Goal: Check status: Check status

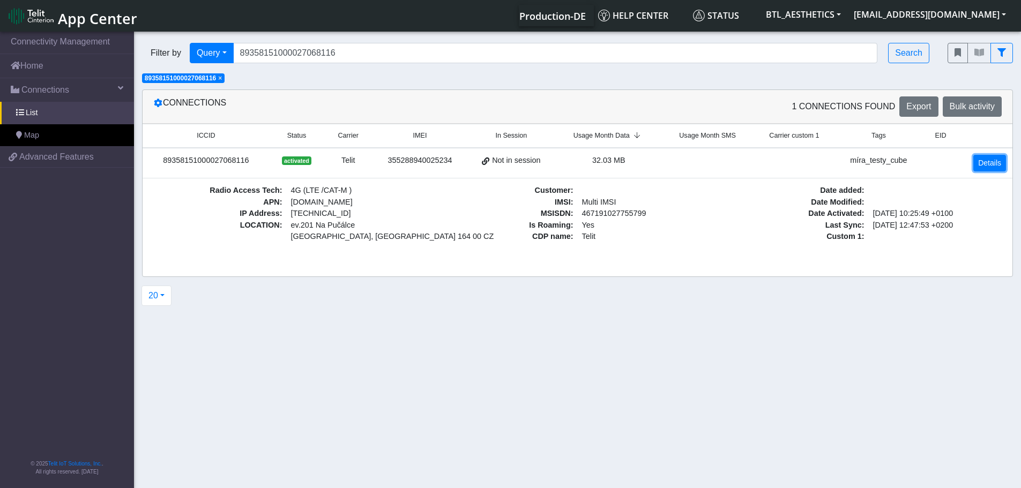
click at [984, 165] on link "Details" at bounding box center [990, 163] width 33 height 17
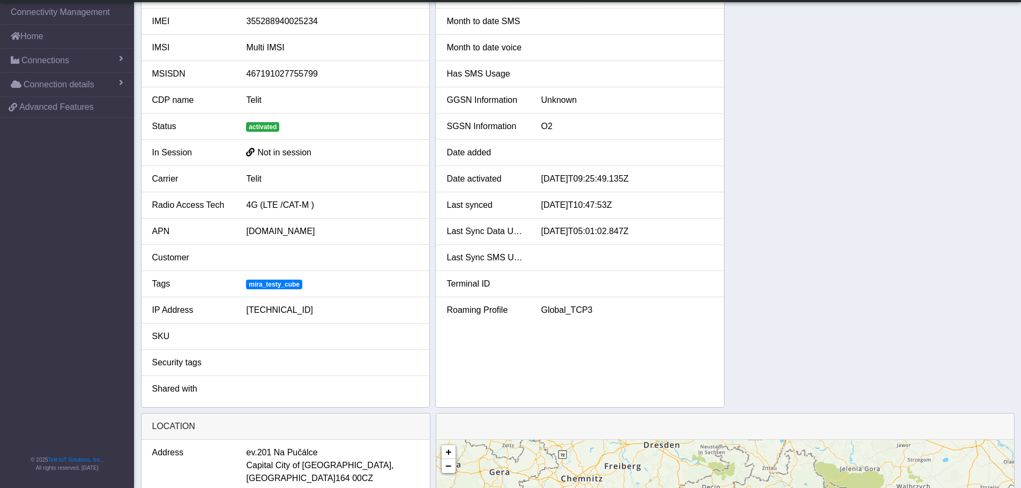
scroll to position [323, 0]
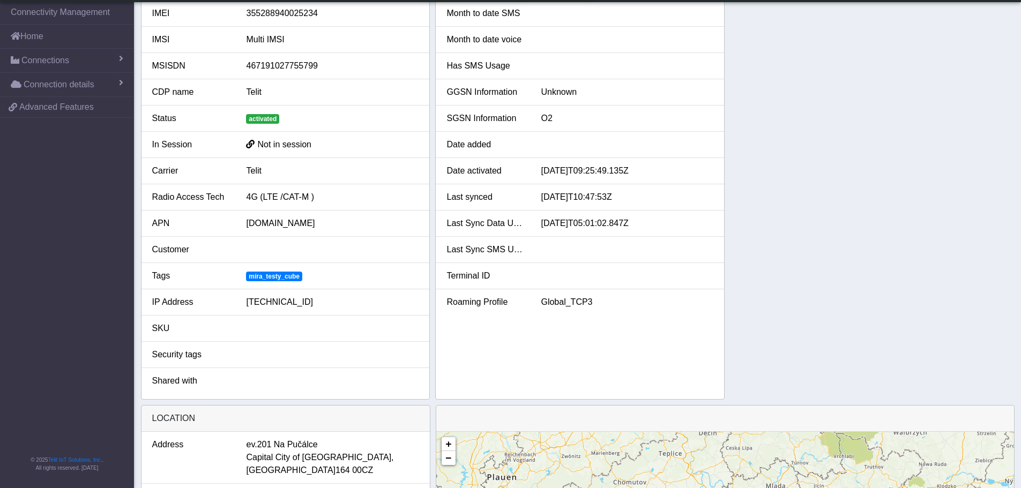
scroll to position [0, 0]
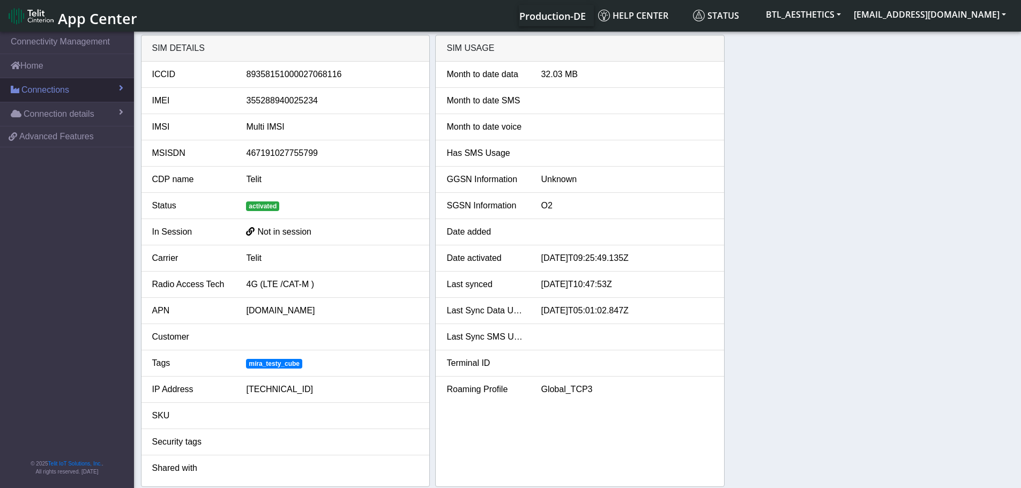
click at [45, 86] on span "Connections" at bounding box center [45, 90] width 48 height 13
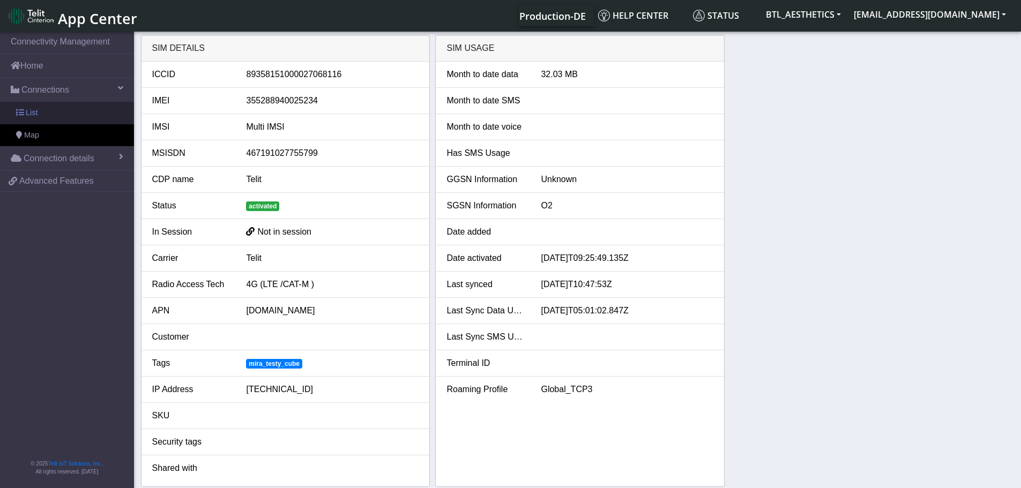
click at [27, 107] on span "List" at bounding box center [32, 113] width 12 height 12
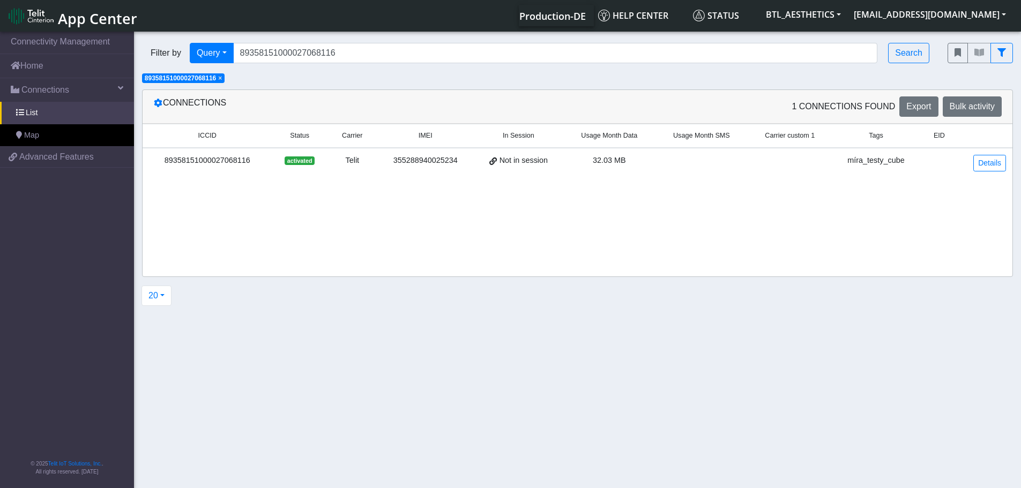
click at [206, 158] on div "89358151000027068116" at bounding box center [207, 161] width 116 height 12
